Goal: Transaction & Acquisition: Purchase product/service

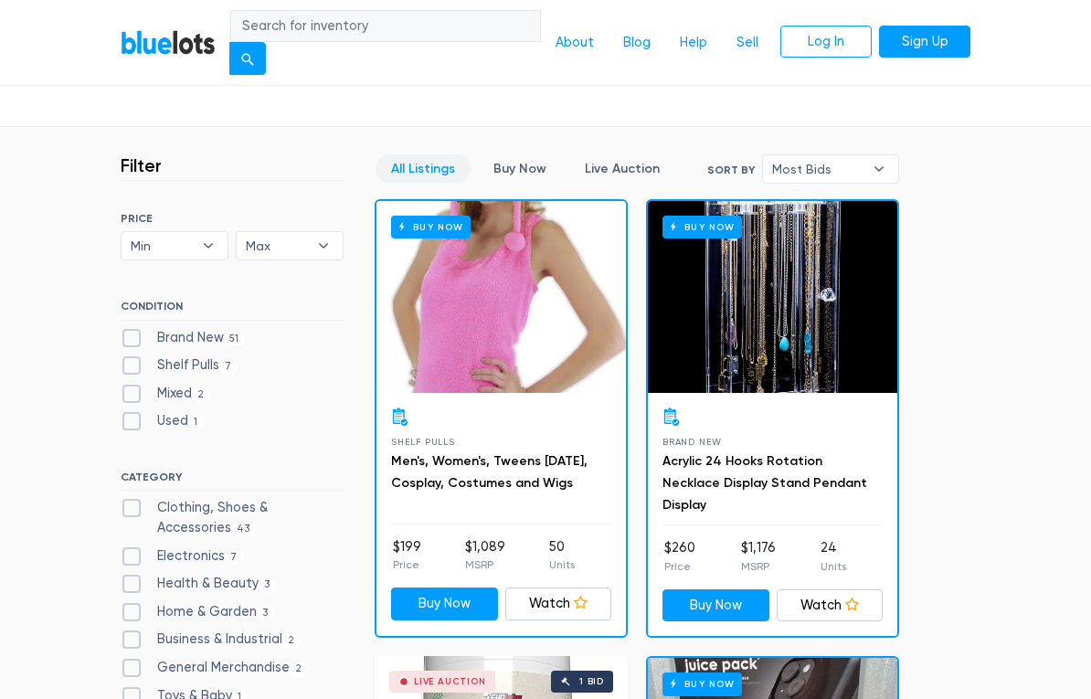
scroll to position [421, 0]
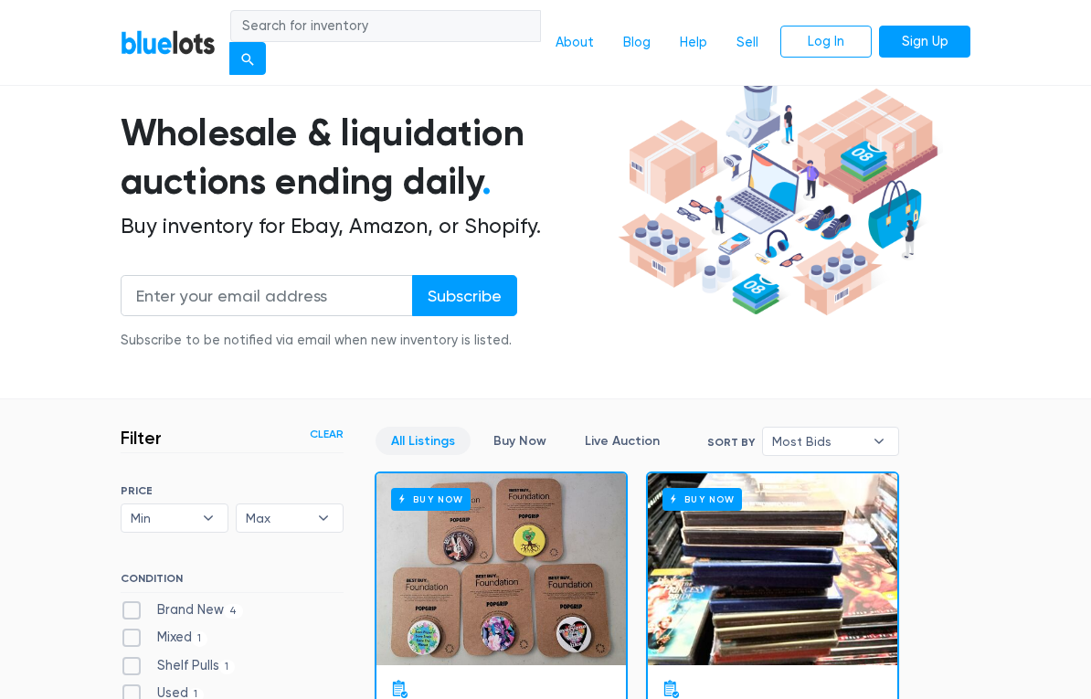
scroll to position [202, 0]
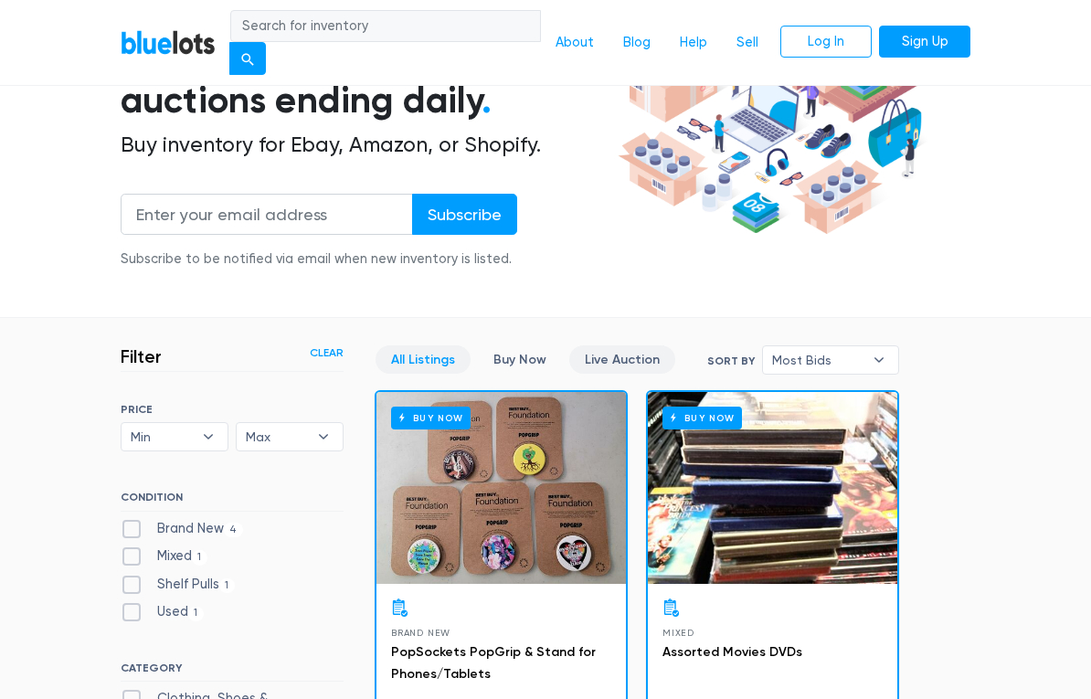
click at [610, 365] on link "Live Auction" at bounding box center [622, 360] width 106 height 28
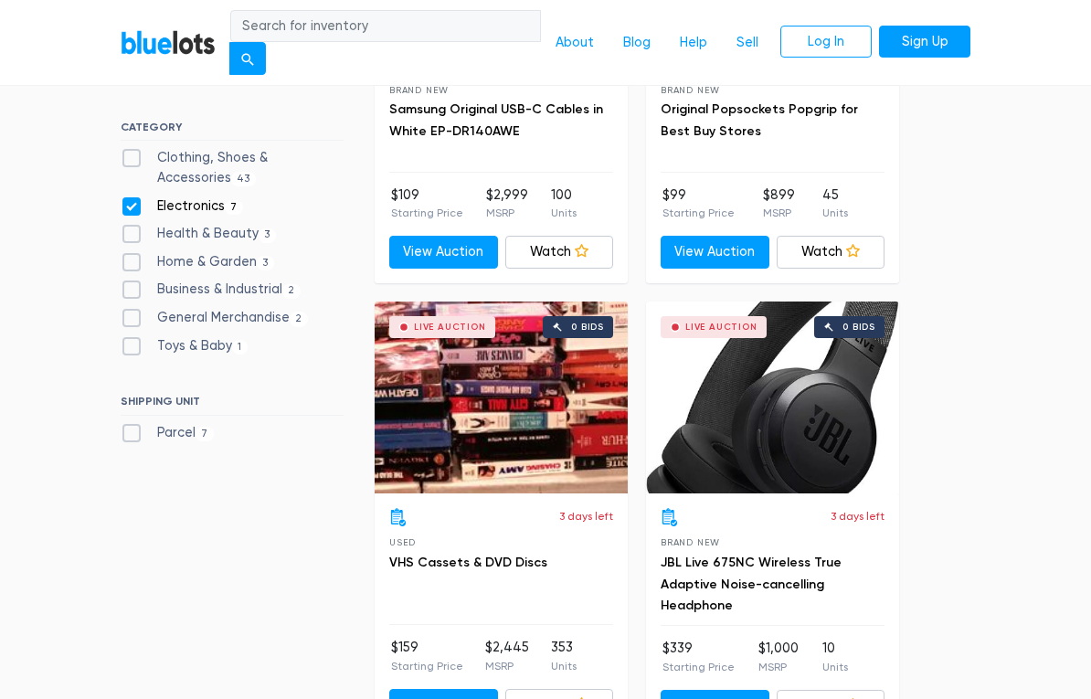
scroll to position [744, 0]
click at [691, 565] on link "JBL Live 675NC Wireless True Adaptive Noise-cancelling Headphone" at bounding box center [750, 584] width 181 height 59
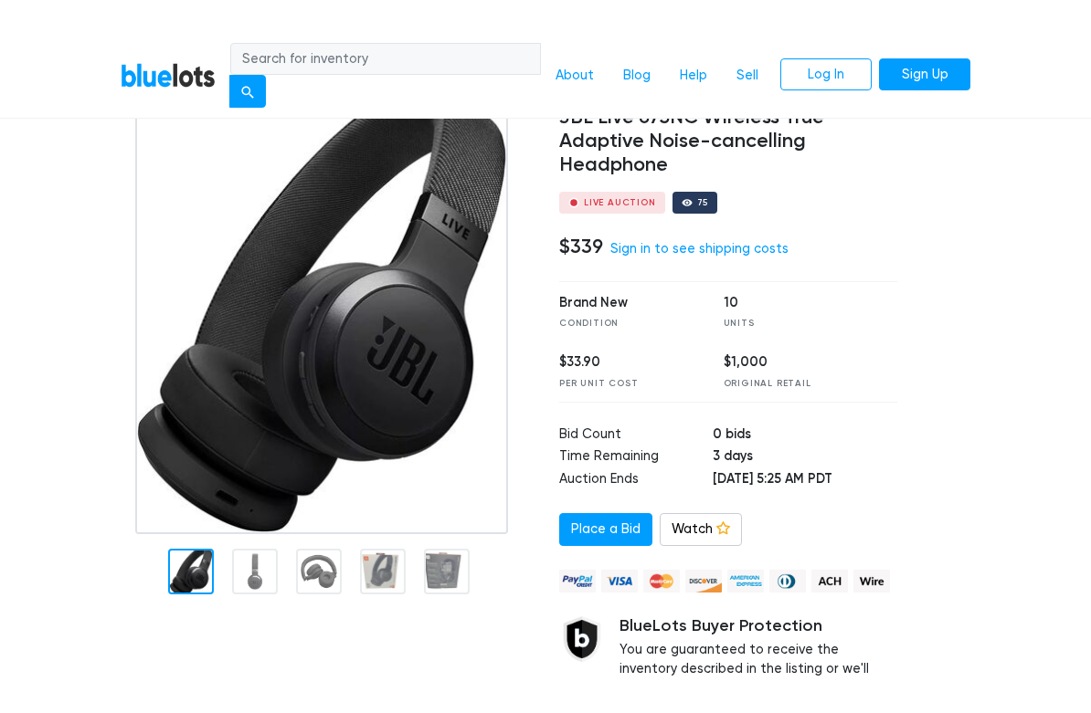
scroll to position [78, 0]
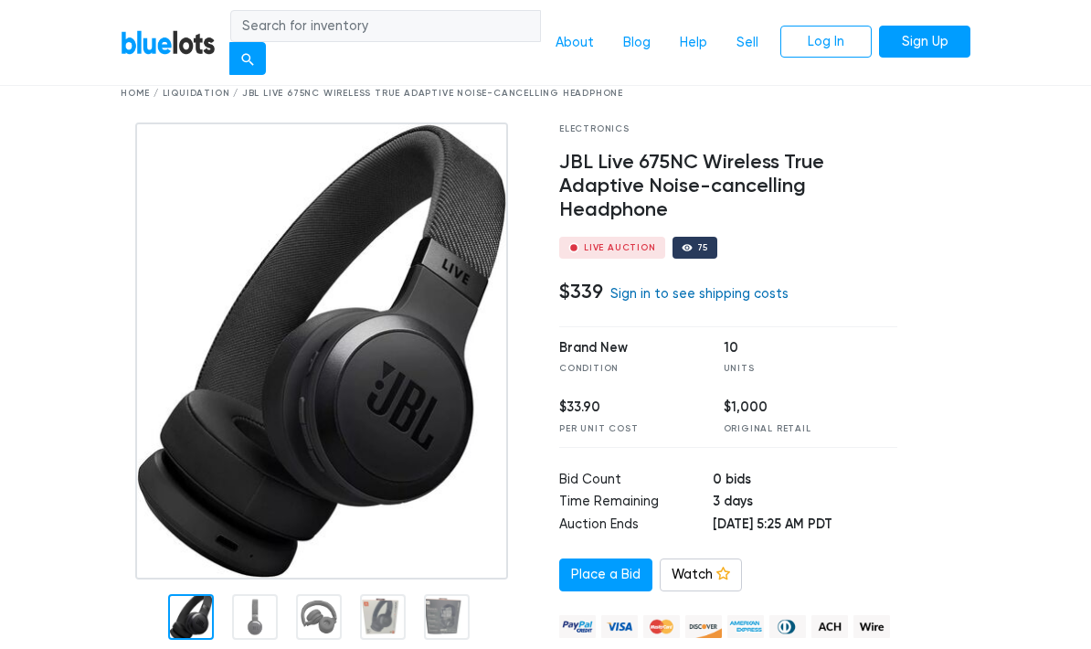
click at [649, 288] on link "Sign in to see shipping costs" at bounding box center [699, 294] width 178 height 16
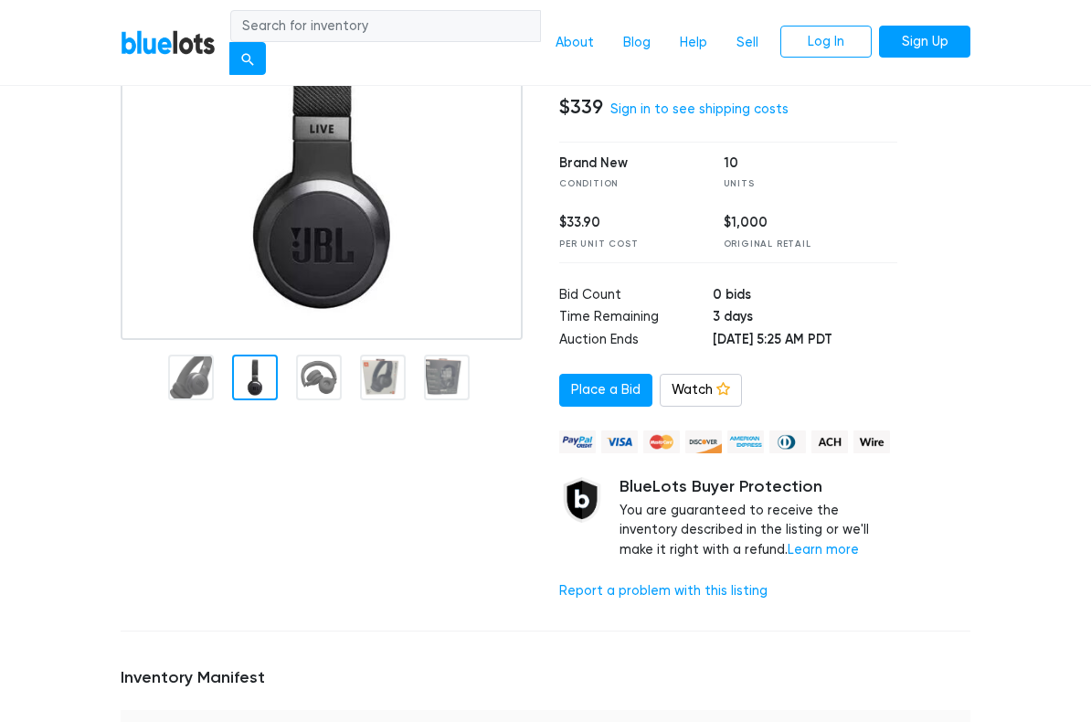
click at [257, 429] on div at bounding box center [326, 277] width 438 height 678
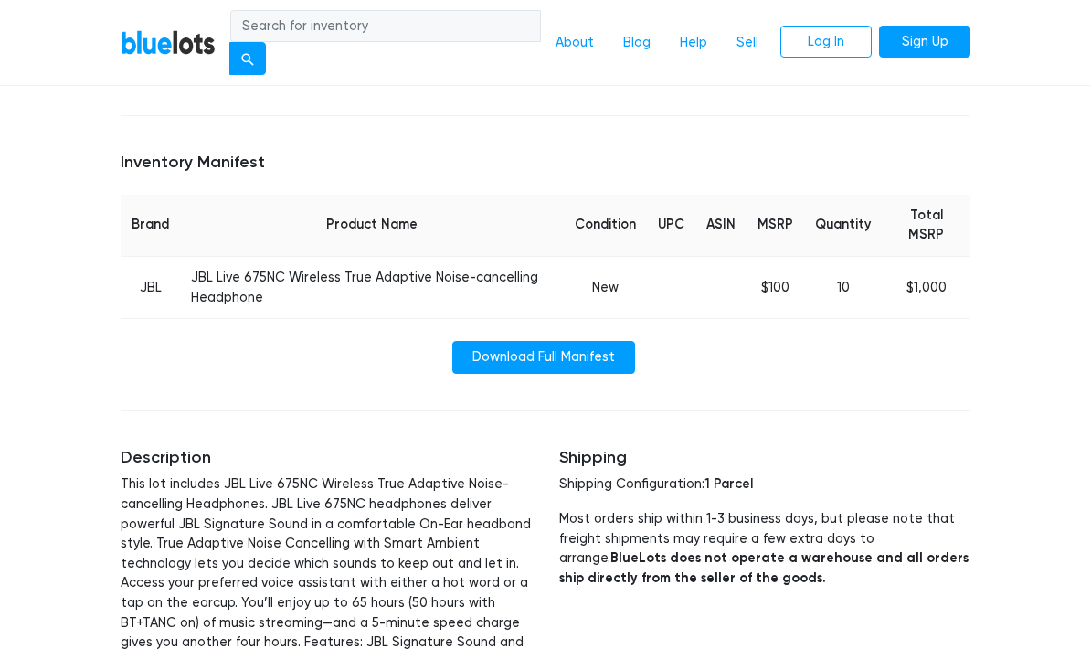
scroll to position [774, 0]
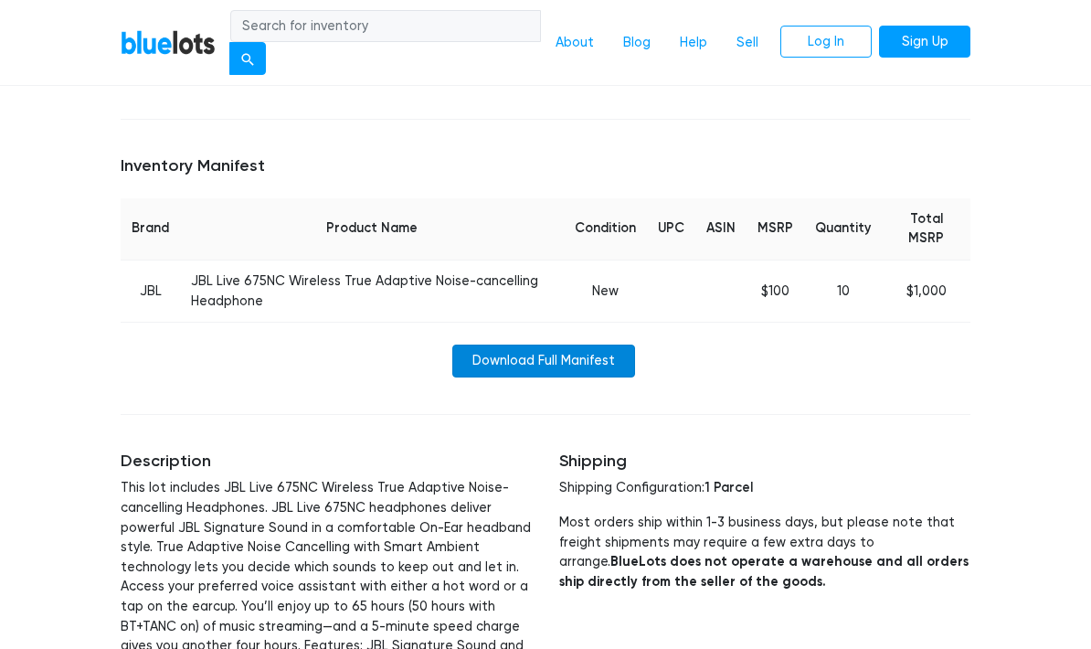
click at [497, 346] on link "Download Full Manifest" at bounding box center [543, 360] width 183 height 33
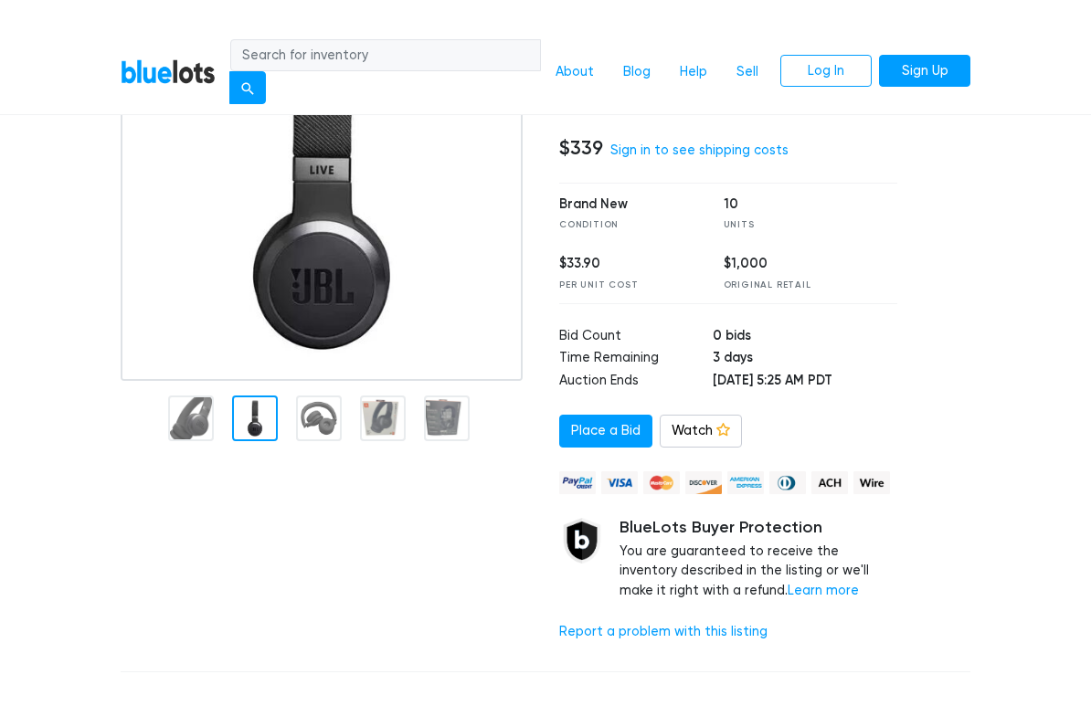
scroll to position [250, 0]
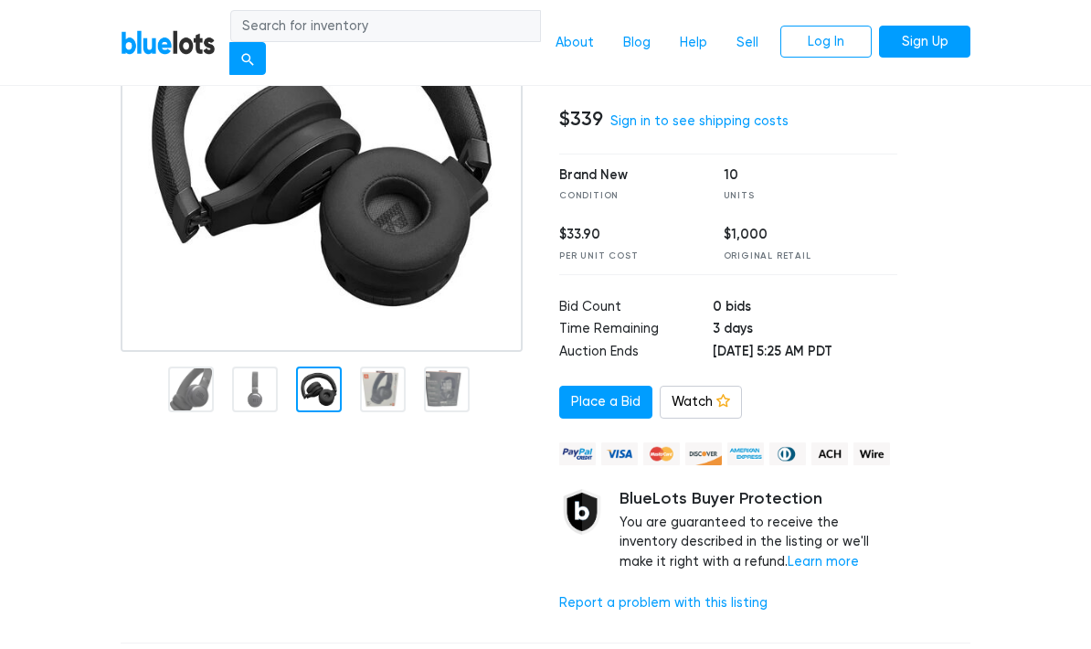
click at [298, 380] on div at bounding box center [319, 389] width 46 height 46
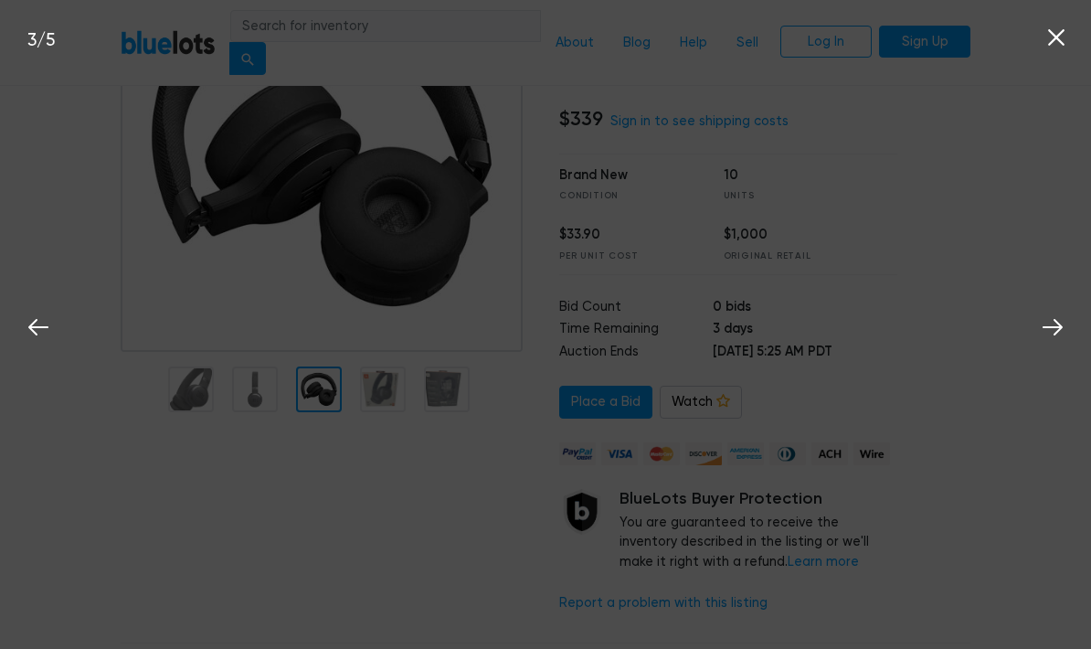
click at [374, 386] on div "3 / 5" at bounding box center [545, 324] width 1091 height 649
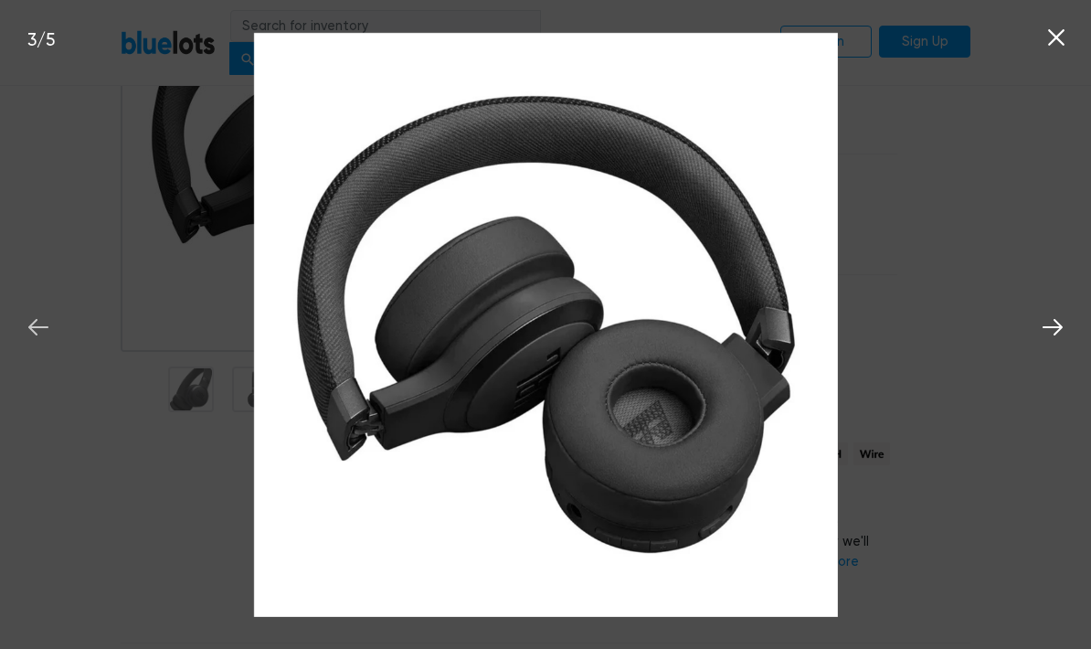
click at [30, 319] on icon at bounding box center [38, 326] width 27 height 27
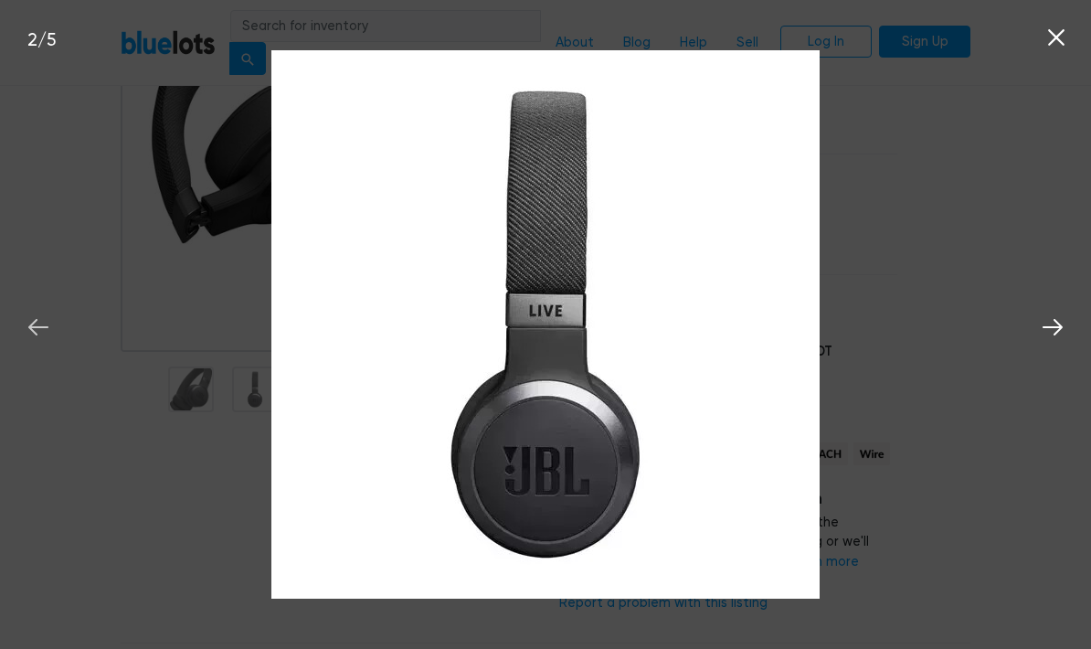
click at [38, 315] on icon at bounding box center [38, 326] width 27 height 27
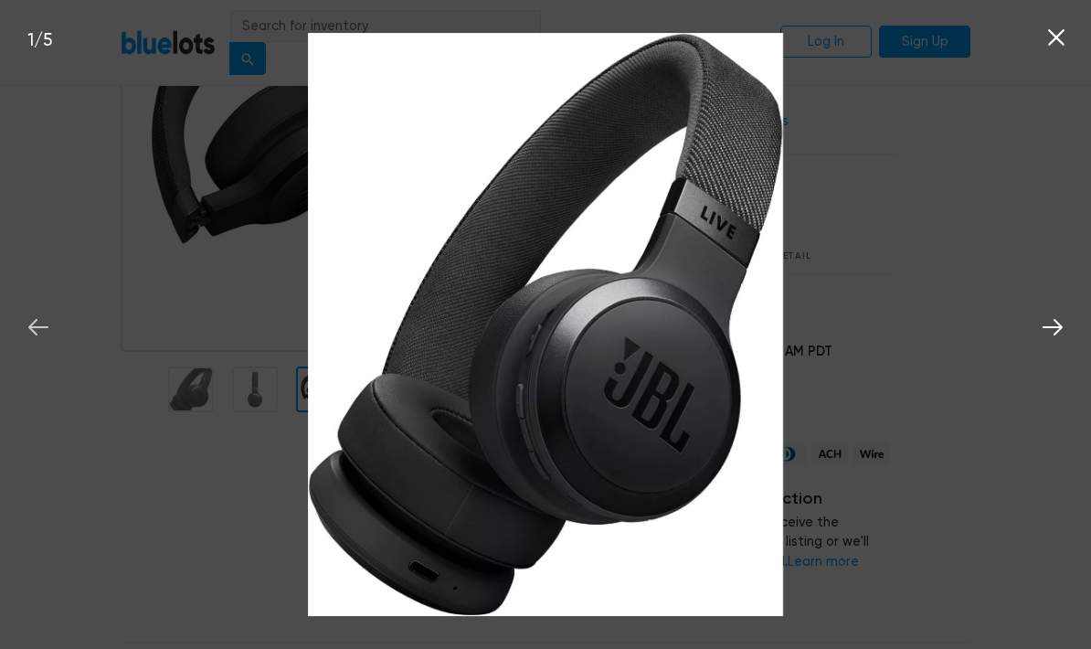
click at [45, 311] on button at bounding box center [38, 324] width 40 height 40
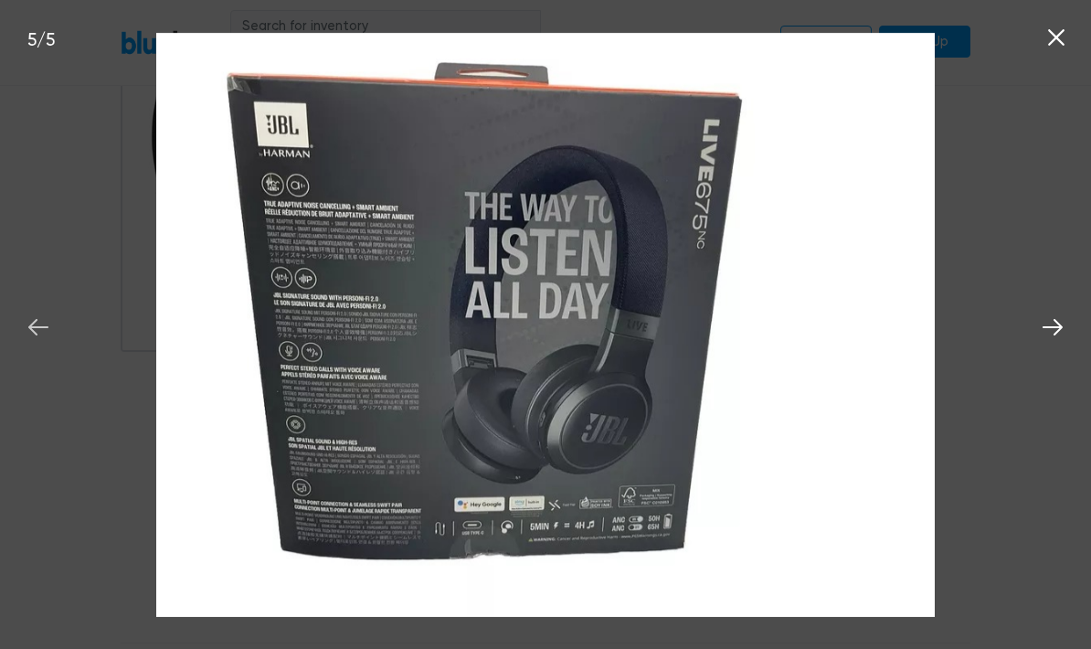
click at [43, 314] on icon at bounding box center [38, 326] width 27 height 27
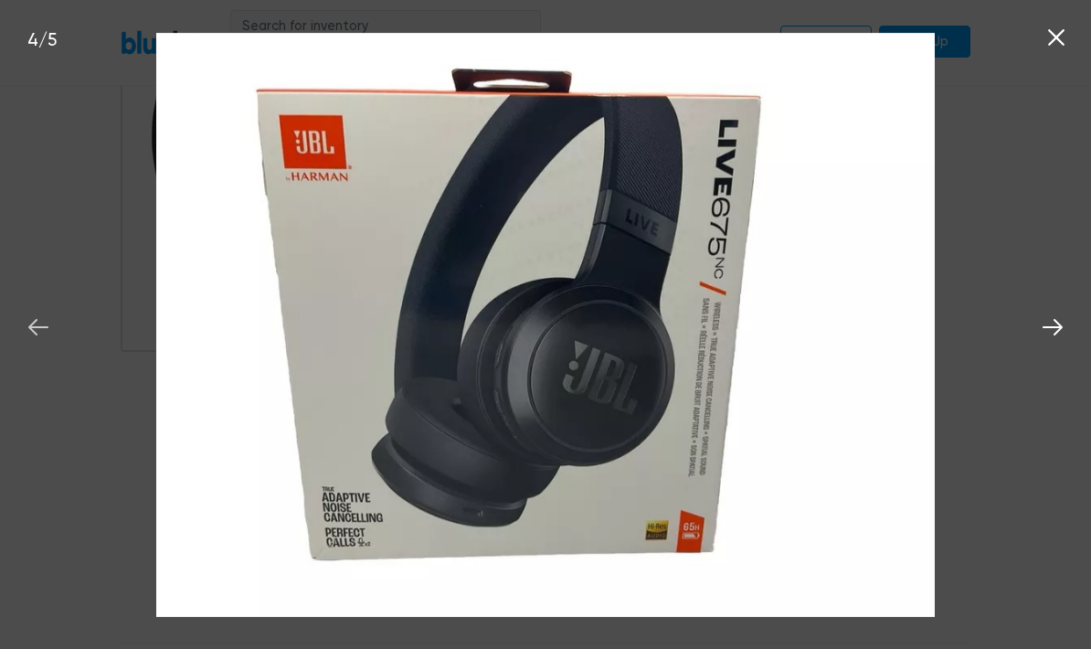
click at [36, 324] on icon at bounding box center [38, 326] width 27 height 27
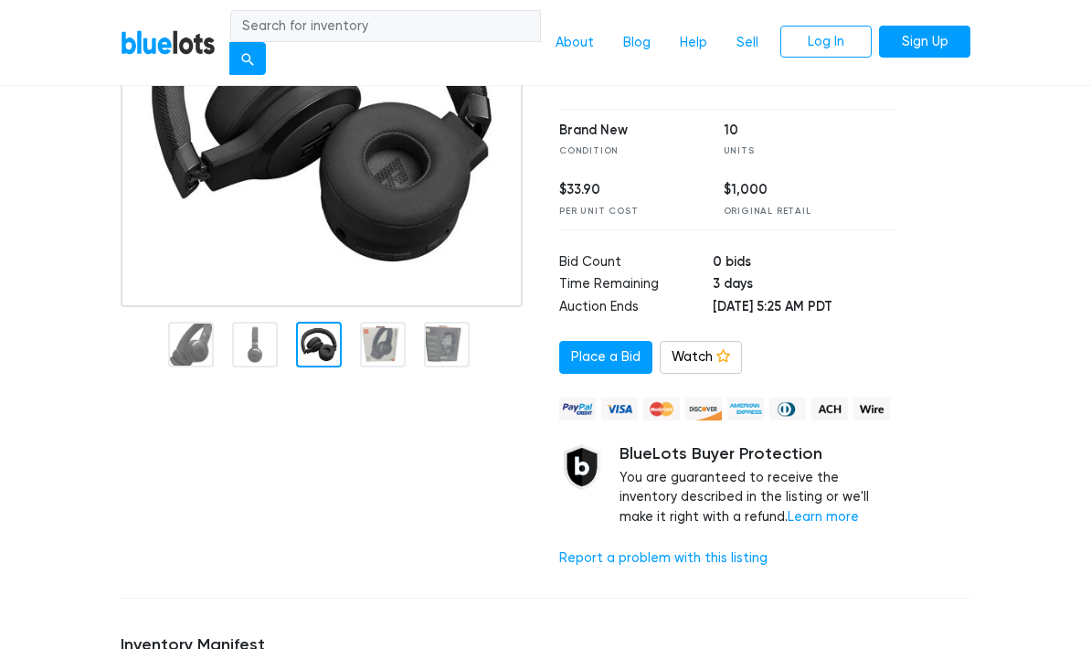
scroll to position [294, 0]
